Goal: Obtain resource: Download file/media

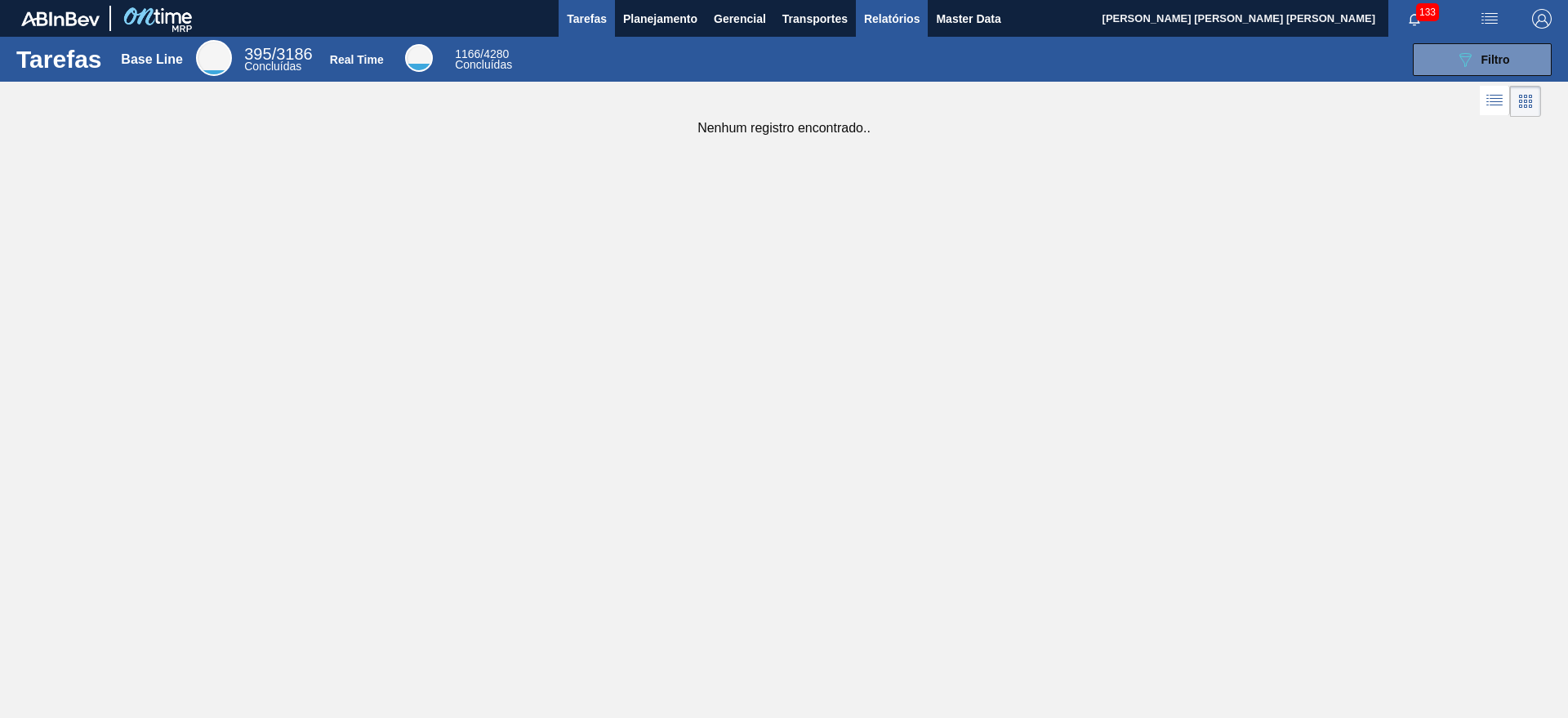
click at [908, 19] on span "Relatórios" at bounding box center [892, 18] width 56 height 19
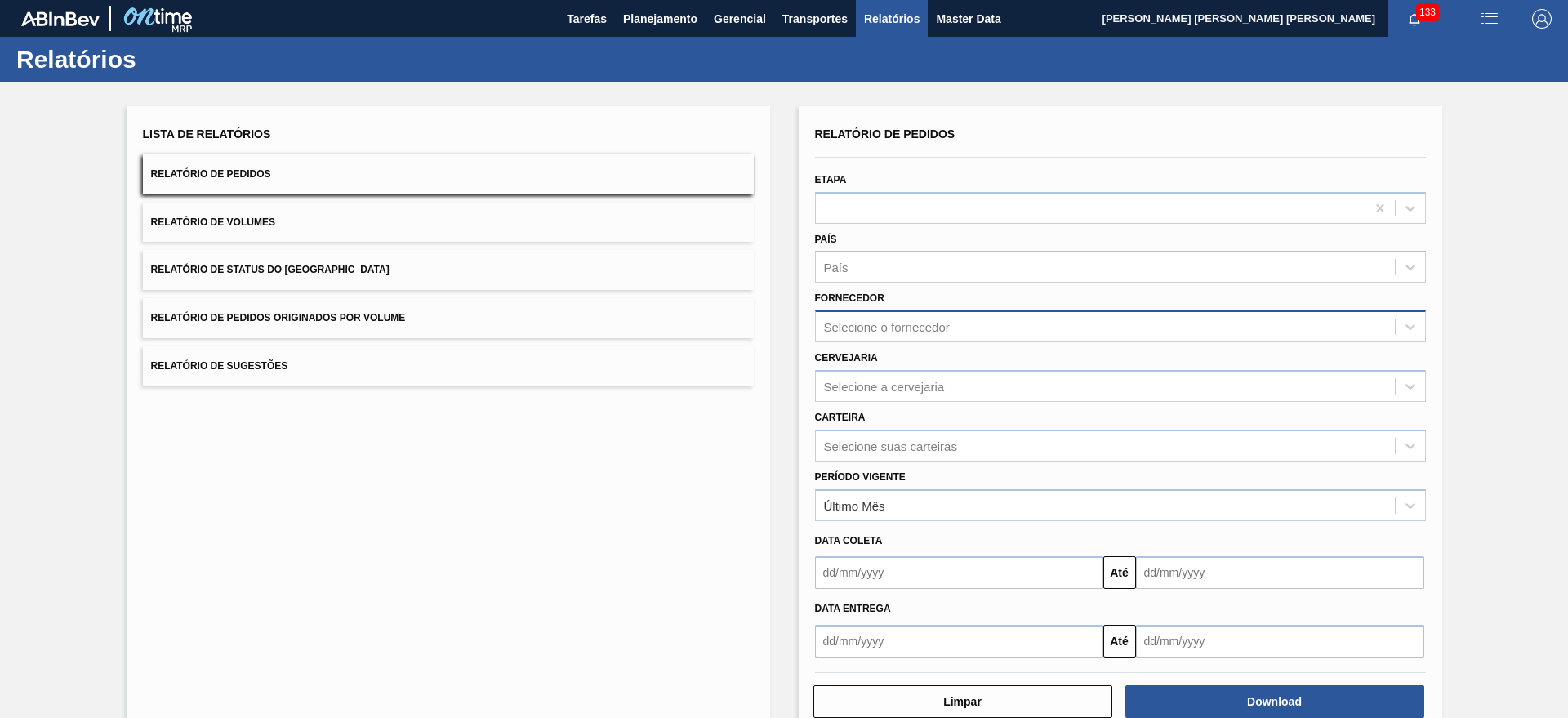
click at [863, 317] on div "Selecione o fornecedor" at bounding box center [1105, 327] width 579 height 24
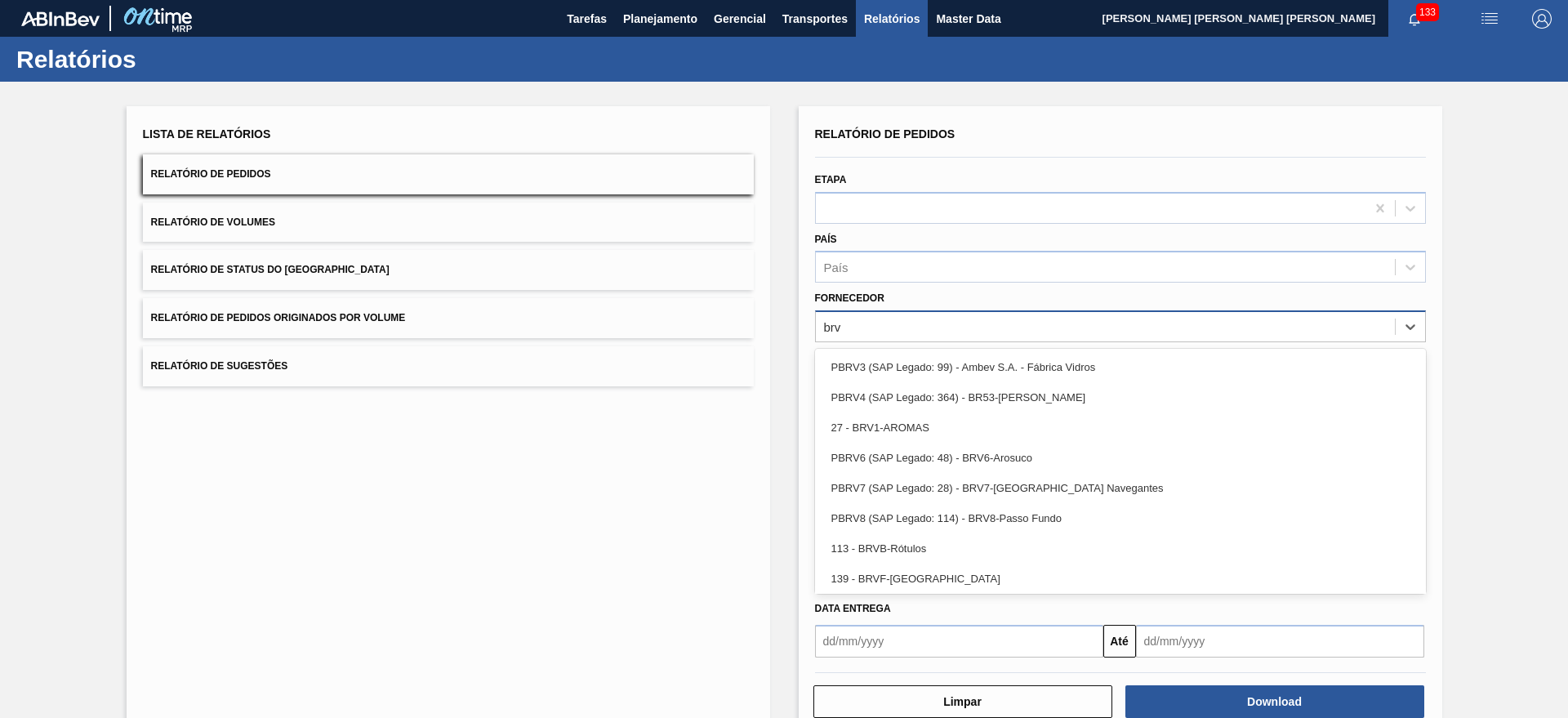
type input "brv4"
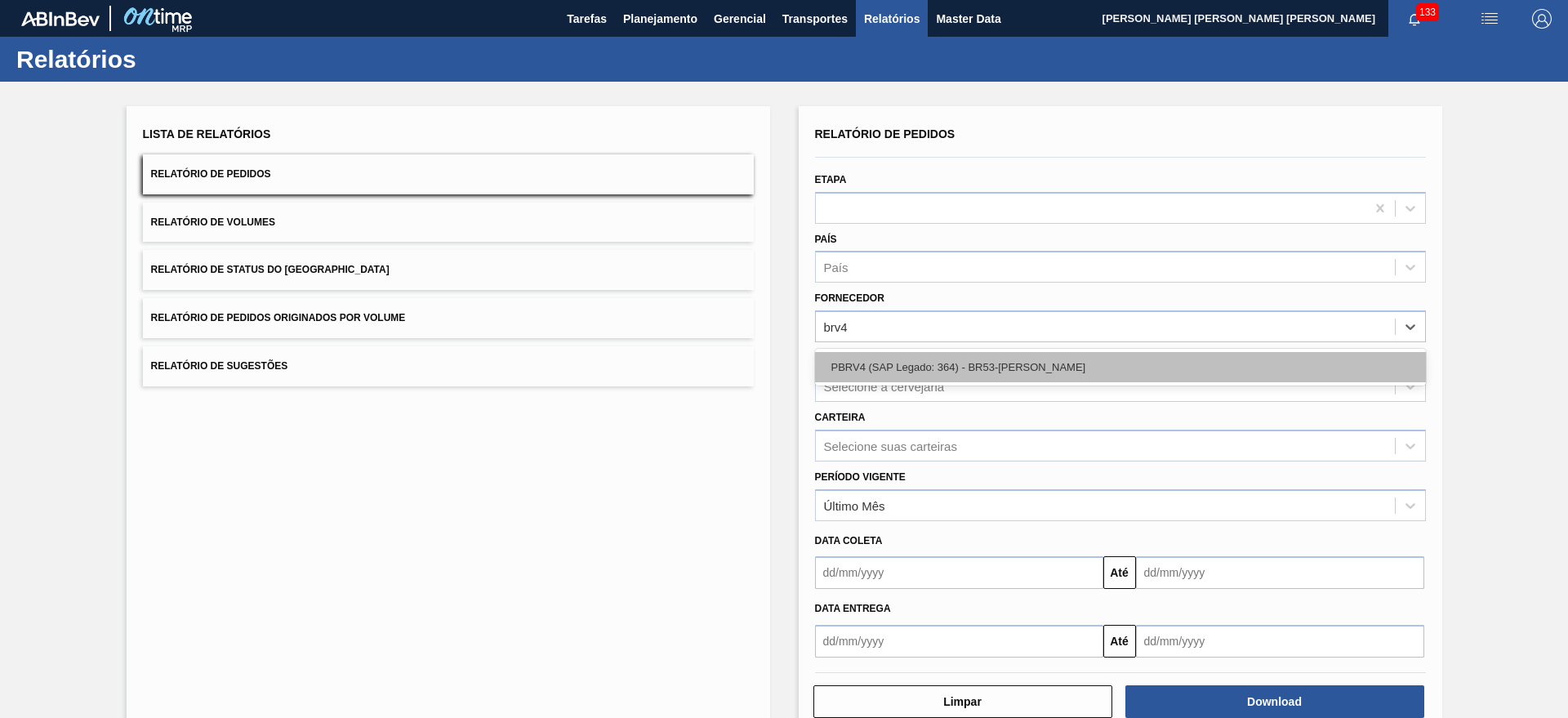
click at [876, 369] on div "PBRV4 (SAP Legado: 364) - BR53-[PERSON_NAME]" at bounding box center [1121, 367] width 611 height 30
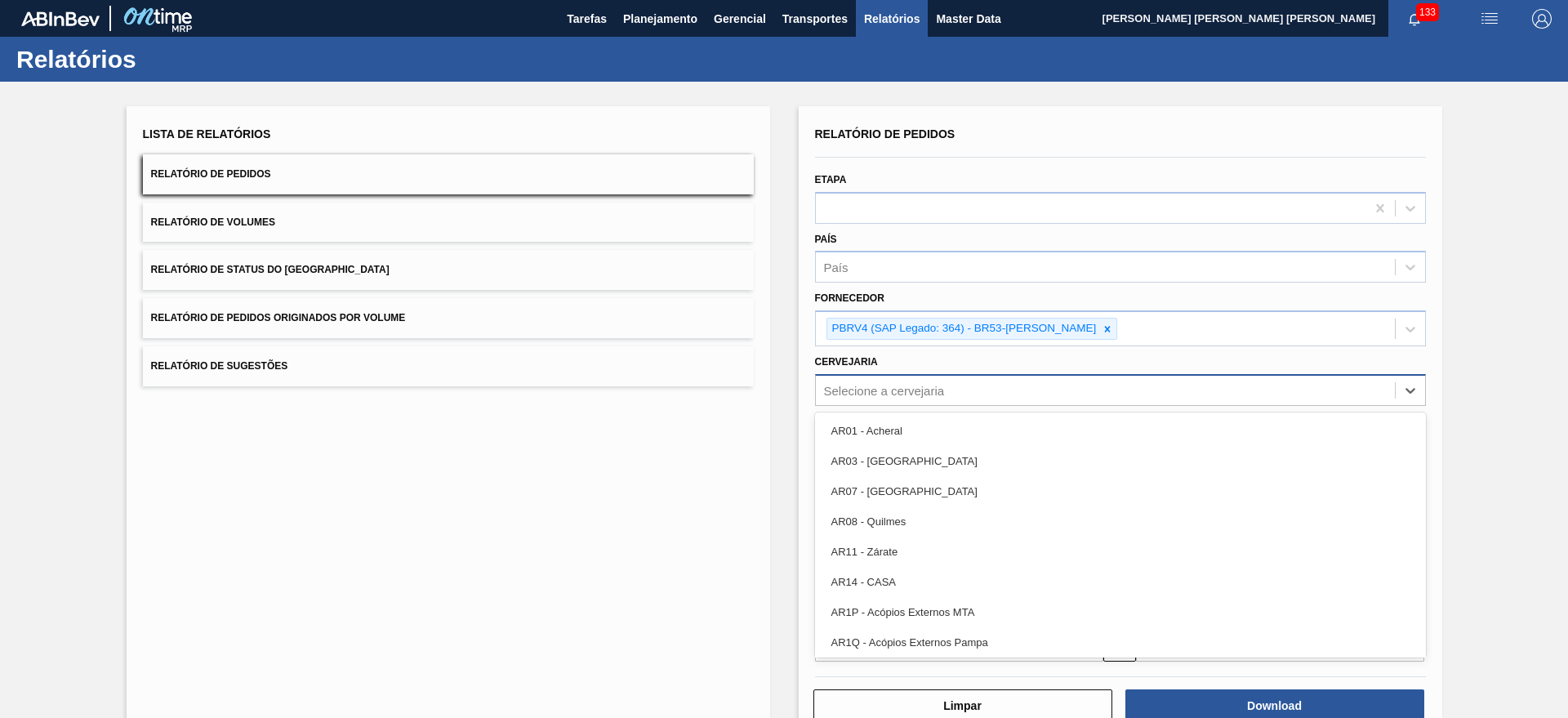
click at [890, 397] on div "Selecione a cervejaria" at bounding box center [1105, 390] width 579 height 24
click at [788, 403] on div "Lista de Relatórios Relatório de Pedidos Relatório de Volumes Relatório de Stat…" at bounding box center [784, 422] width 1568 height 680
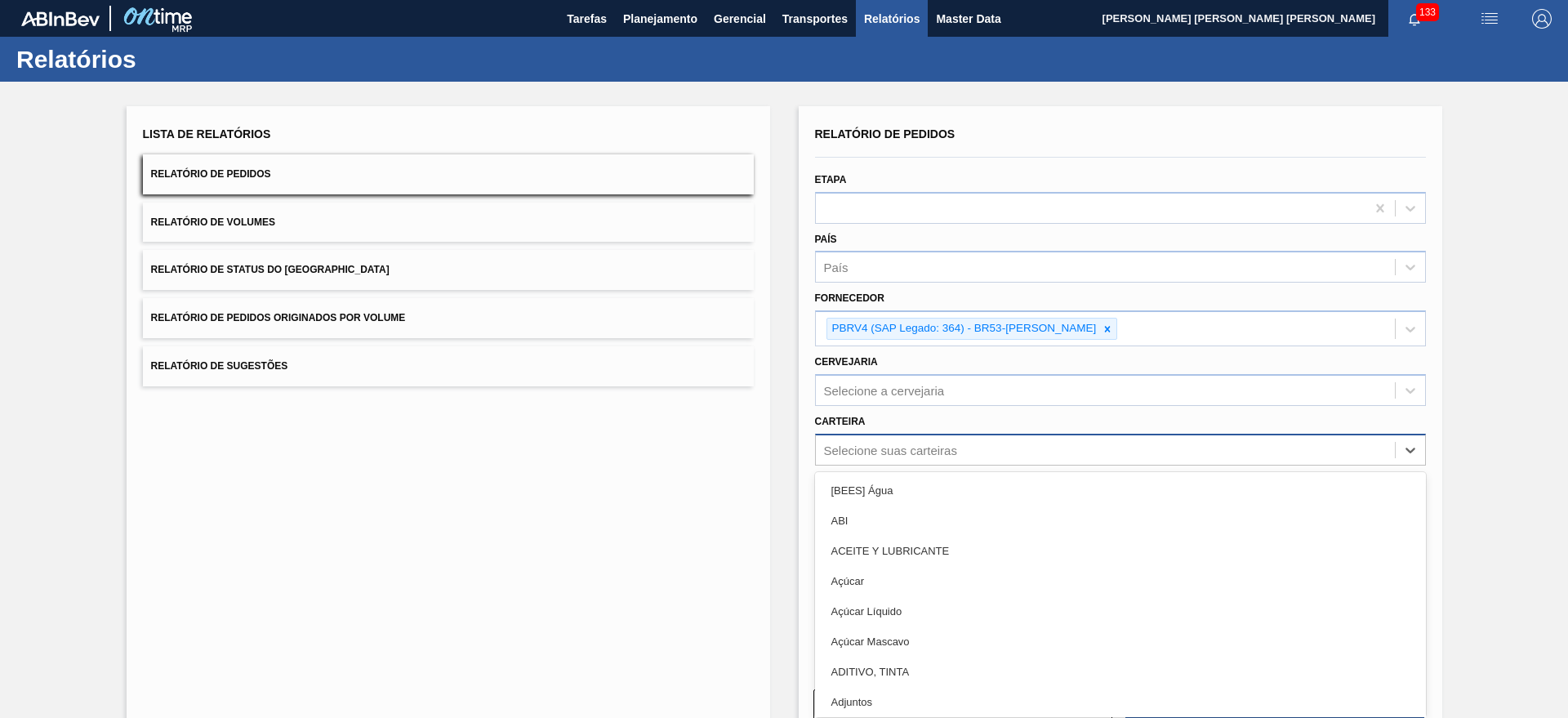
click at [841, 443] on div "Selecione suas carteiras" at bounding box center [891, 449] width 133 height 13
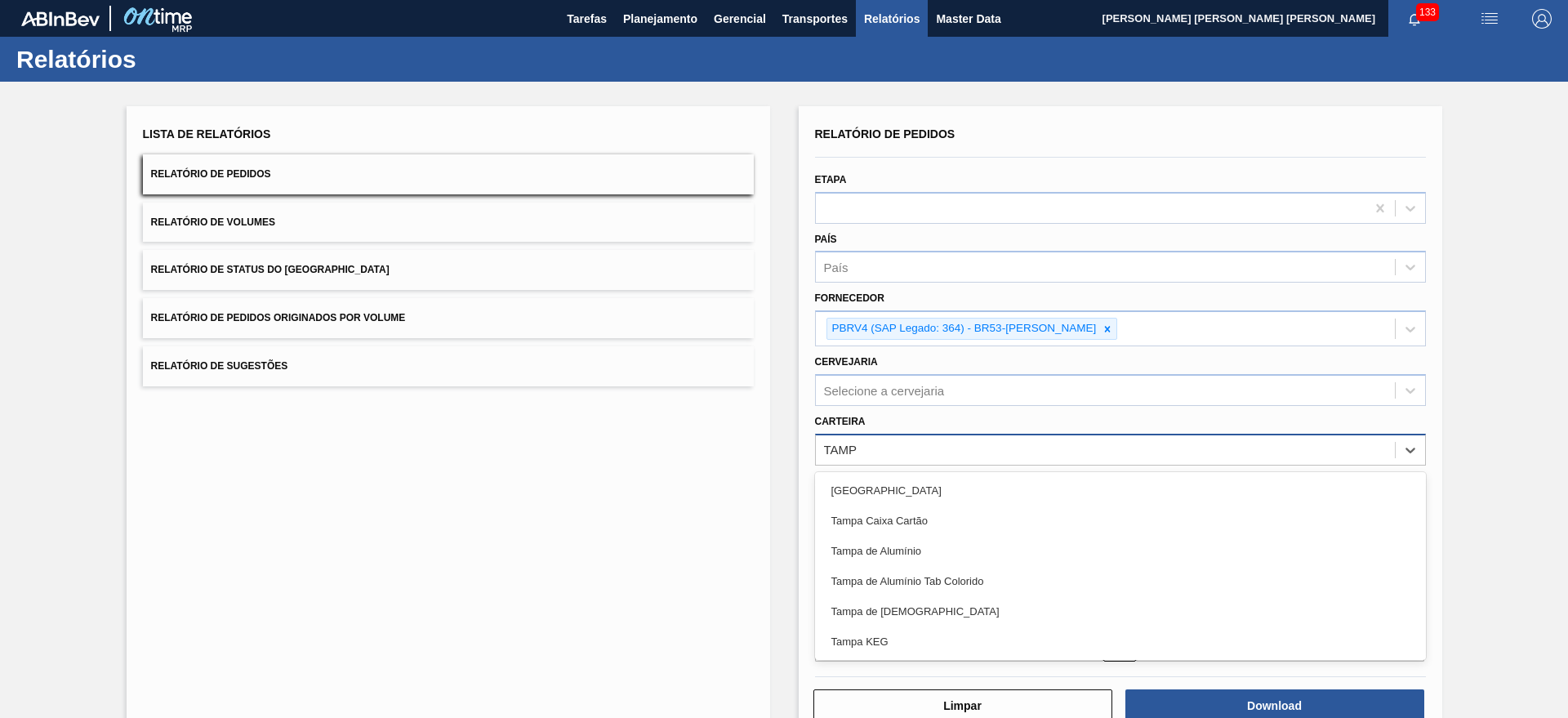
type input "[GEOGRAPHIC_DATA]"
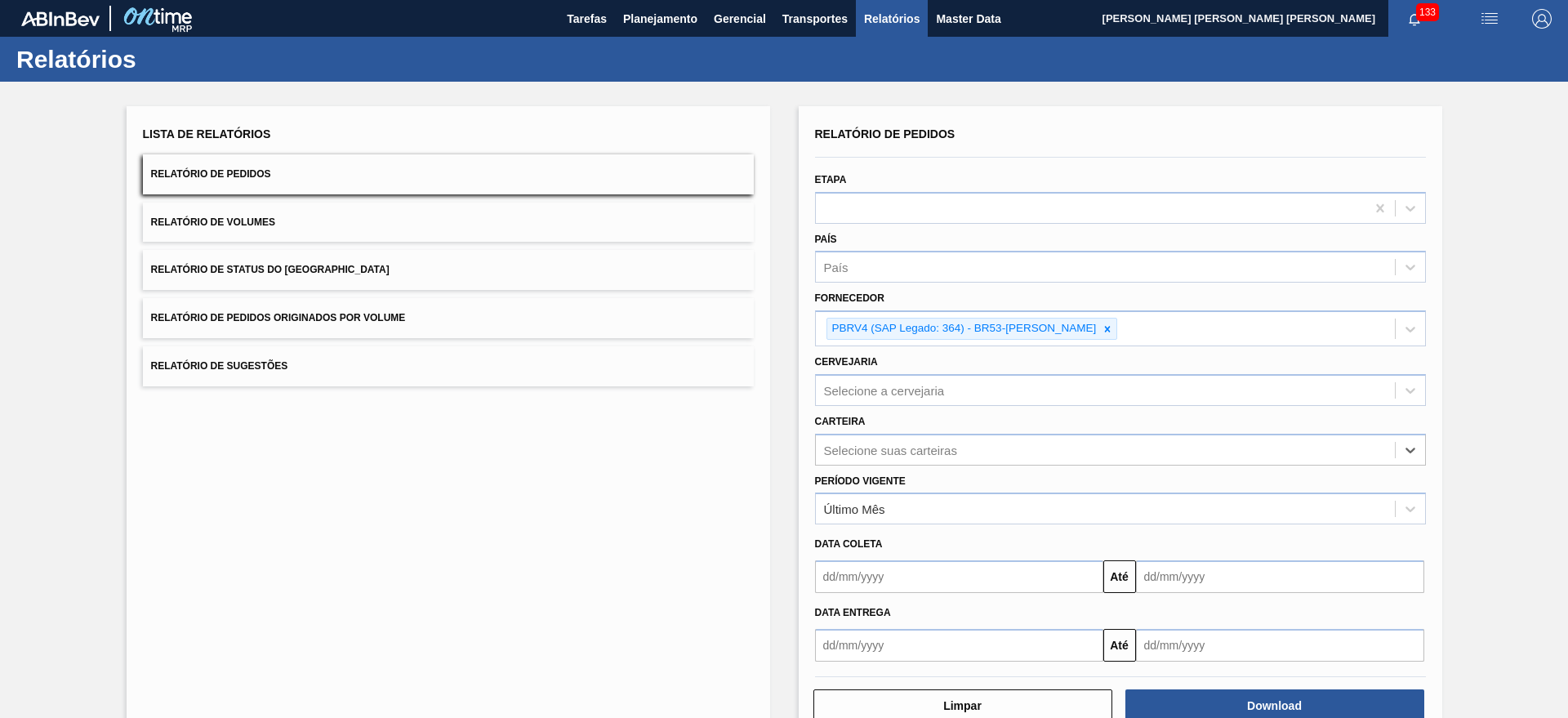
drag, startPoint x: 876, startPoint y: 445, endPoint x: 804, endPoint y: 449, distance: 72.1
click at [804, 449] on div "Relatório de Pedidos Etapa País País Fornecedor PBRV4 (SAP Legado: 364) - BR53-…" at bounding box center [1121, 423] width 644 height 634
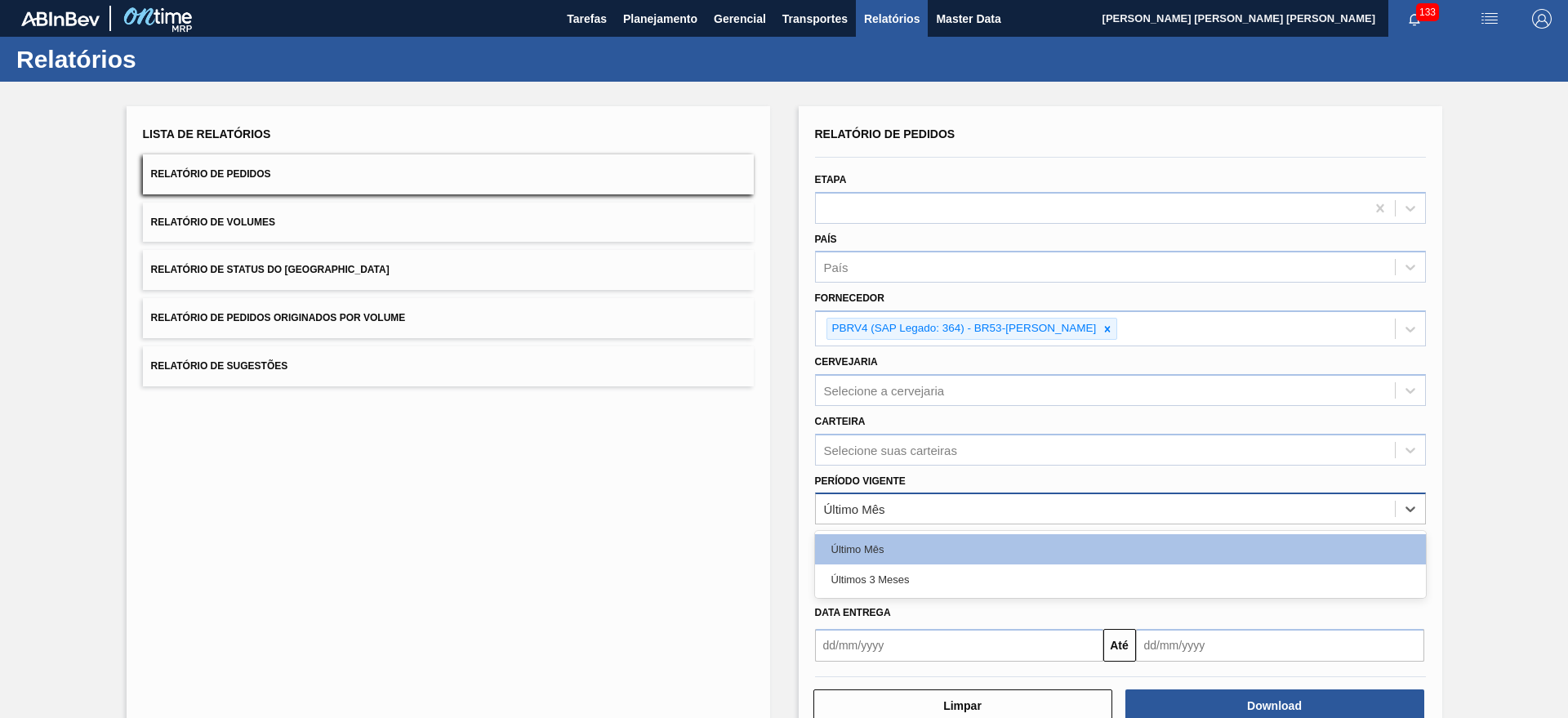
click at [922, 503] on div "Último Mês" at bounding box center [1105, 509] width 579 height 24
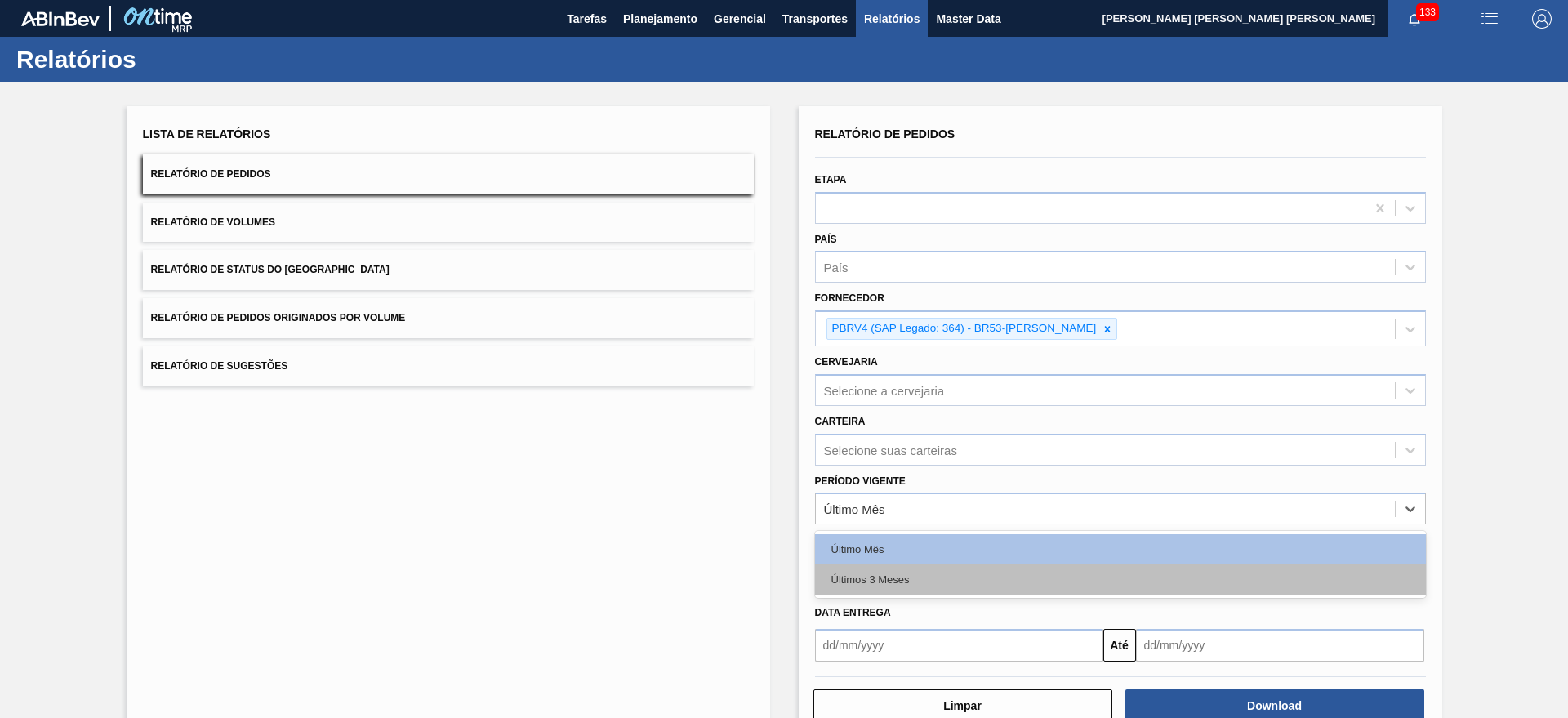
click at [879, 586] on div "Últimos 3 Meses" at bounding box center [1121, 579] width 611 height 30
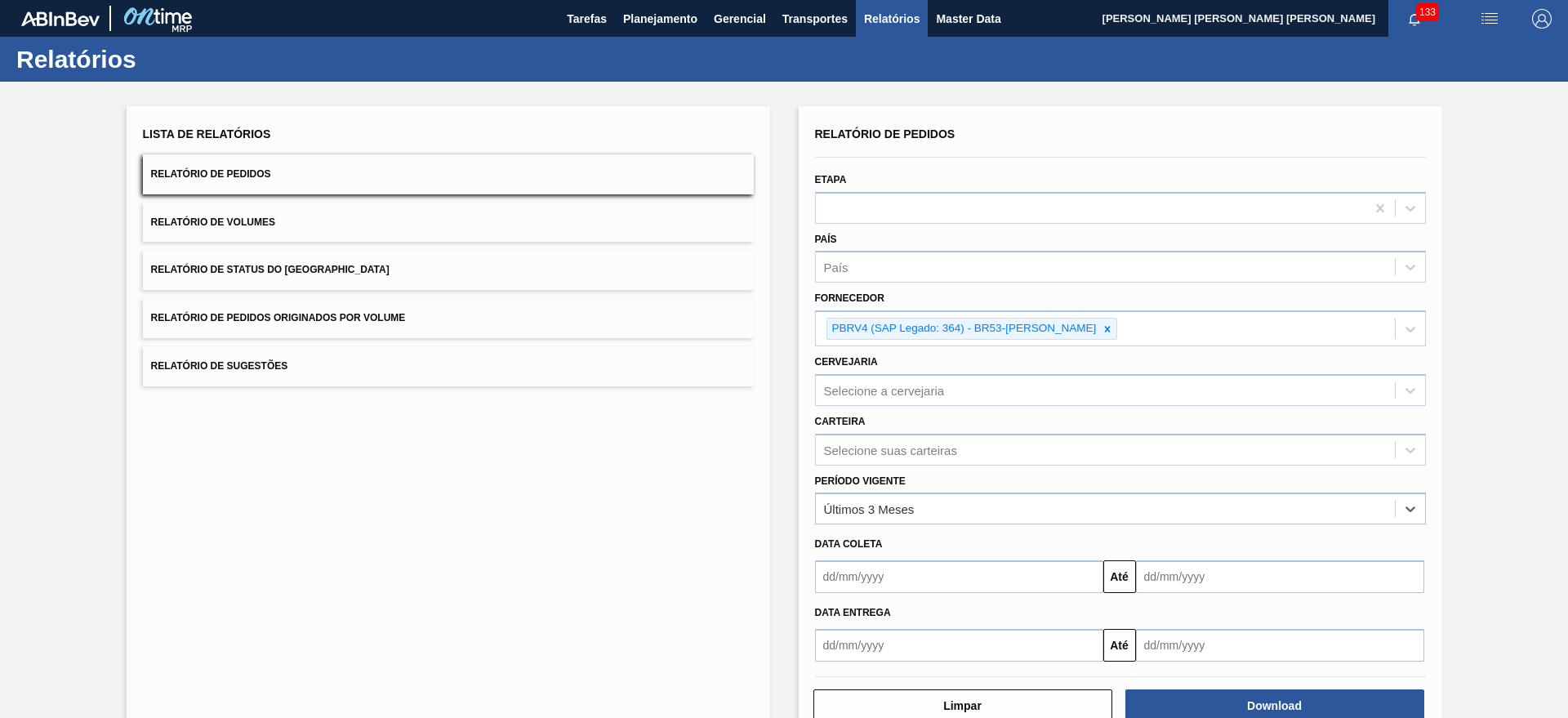
scroll to position [42, 0]
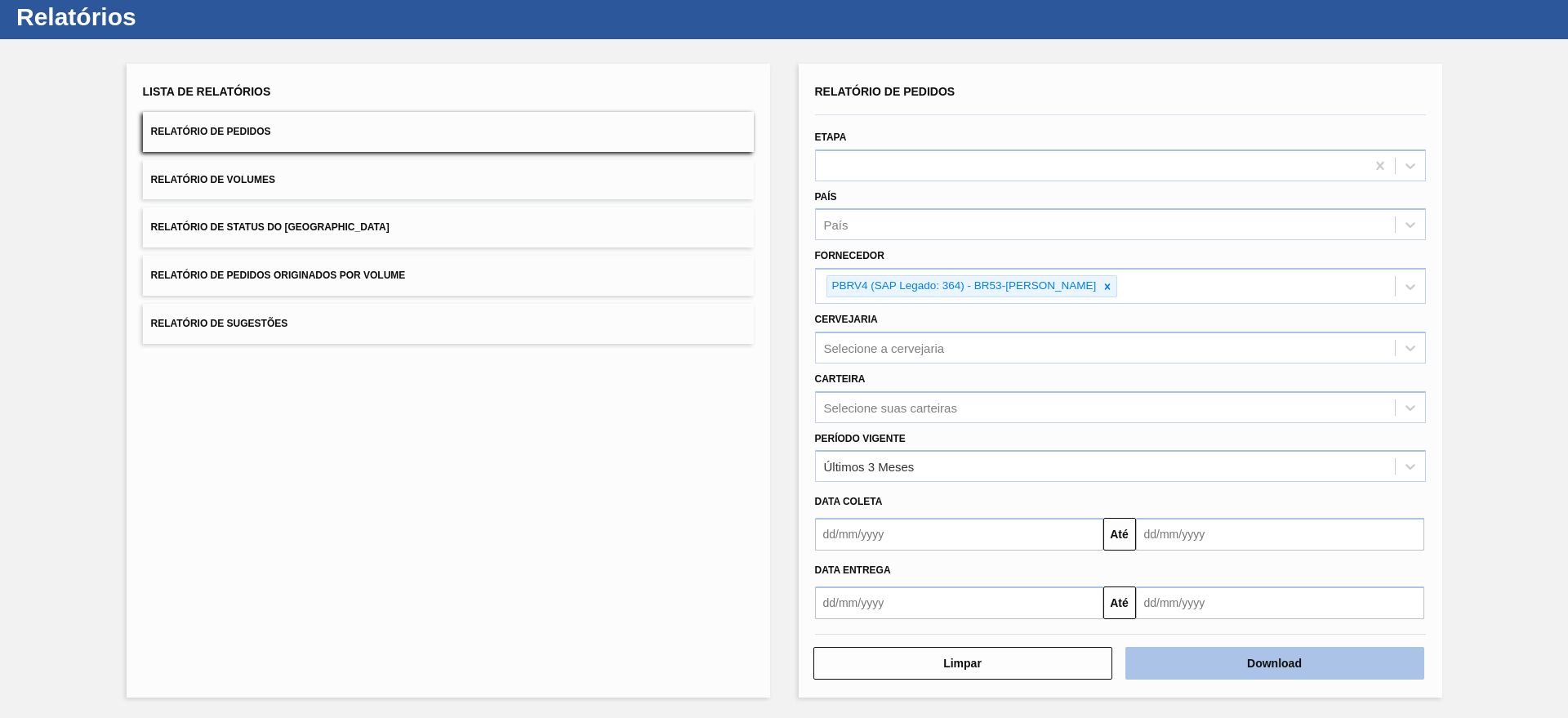
click at [1235, 649] on button "Download" at bounding box center [1275, 664] width 299 height 33
